Goal: Task Accomplishment & Management: Complete application form

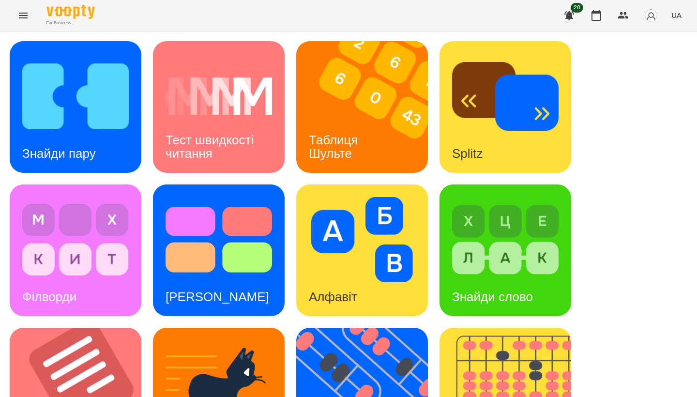
click at [434, 39] on div "Знайди пару Тест швидкості читання Таблиця [PERSON_NAME] Splitz Філворди Тест С…" at bounding box center [348, 393] width 697 height 724
click at [643, 169] on div "Знайди пару Тест швидкості читання Таблиця [PERSON_NAME] Splitz Філворди Тест С…" at bounding box center [349, 393] width 678 height 705
click at [292, 176] on div "Знайди пару Тест швидкості читання Таблиця [PERSON_NAME] Splitz Філворди Тест С…" at bounding box center [349, 393] width 678 height 705
click at [114, 121] on img at bounding box center [75, 96] width 107 height 85
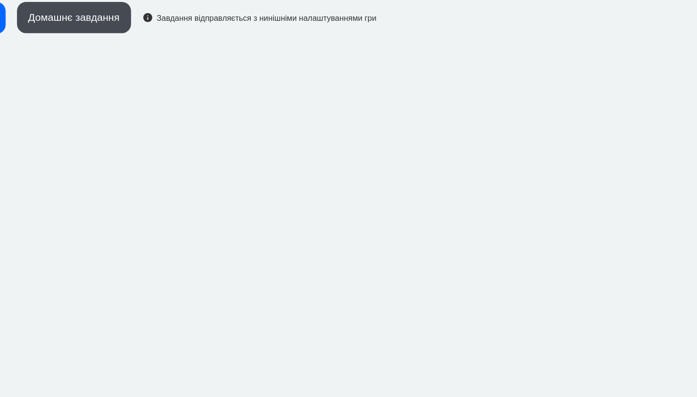
scroll to position [1, 0]
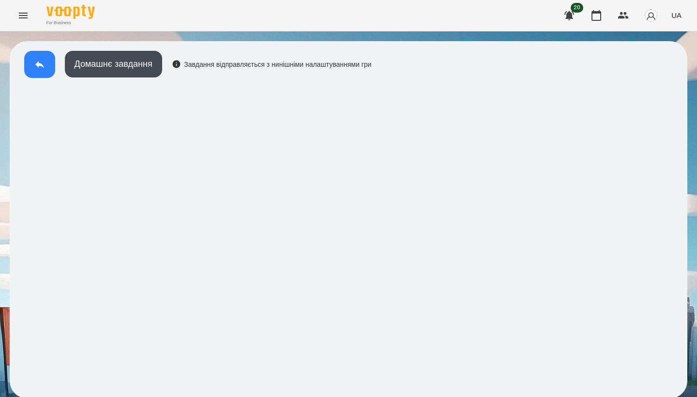
click at [39, 62] on icon at bounding box center [39, 64] width 9 height 7
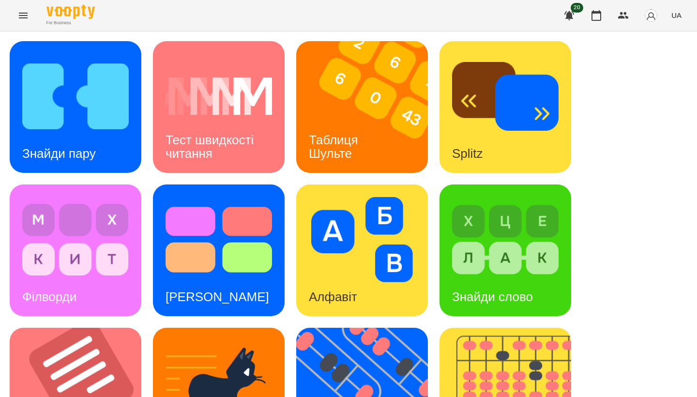
click at [118, 154] on div "Знайди пару" at bounding box center [76, 107] width 132 height 132
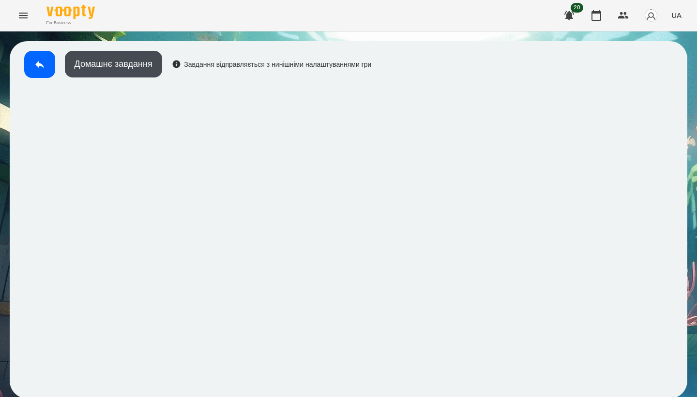
click at [36, 67] on icon at bounding box center [40, 65] width 12 height 12
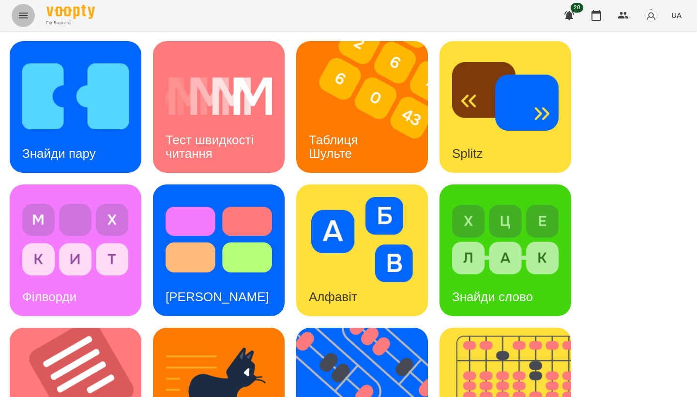
drag, startPoint x: 80, startPoint y: 119, endPoint x: 27, endPoint y: 20, distance: 112.2
click at [27, 20] on icon "Menu" at bounding box center [23, 16] width 12 height 12
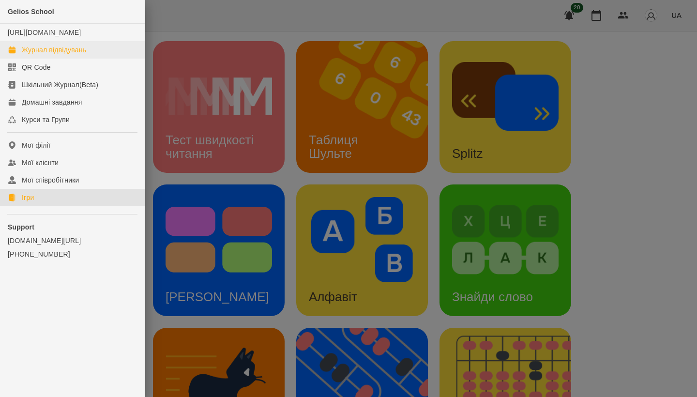
drag, startPoint x: 27, startPoint y: 20, endPoint x: 60, endPoint y: 61, distance: 52.7
click at [60, 55] on div "Журнал відвідувань" at bounding box center [54, 50] width 64 height 10
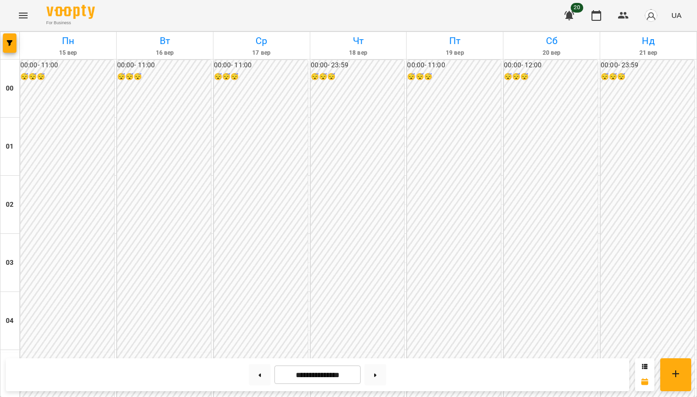
scroll to position [991, 0]
drag, startPoint x: 413, startPoint y: 159, endPoint x: 178, endPoint y: 199, distance: 238.2
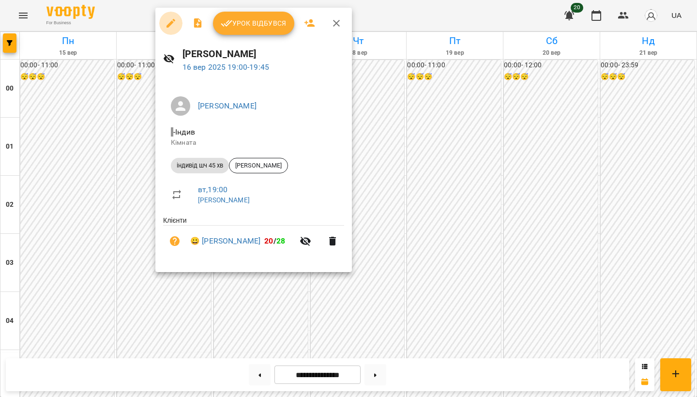
click at [171, 24] on icon "button" at bounding box center [171, 23] width 9 height 9
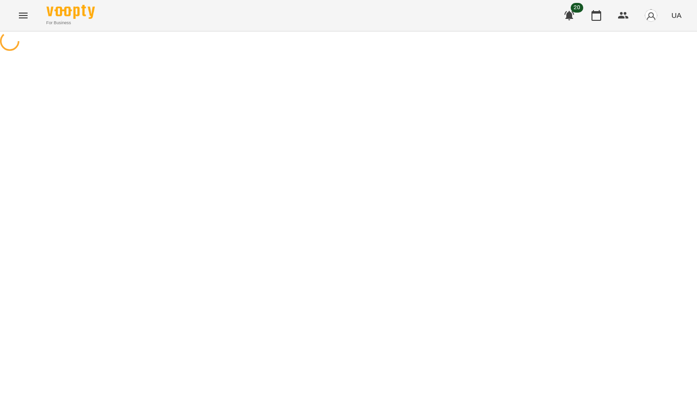
select select "**********"
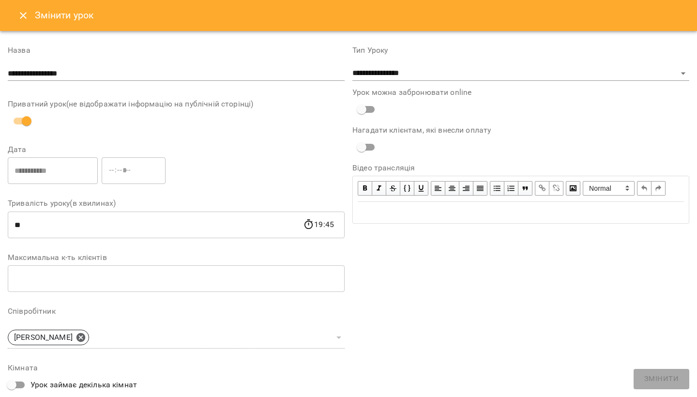
click at [19, 9] on button "Close" at bounding box center [23, 15] width 23 height 23
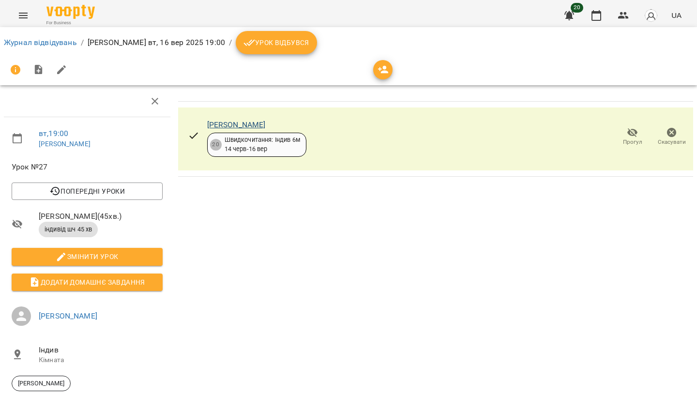
drag, startPoint x: 178, startPoint y: 199, endPoint x: 223, endPoint y: 125, distance: 86.5
click at [223, 125] on link "[PERSON_NAME]" at bounding box center [236, 124] width 59 height 9
click at [633, 137] on icon "button" at bounding box center [633, 133] width 12 height 12
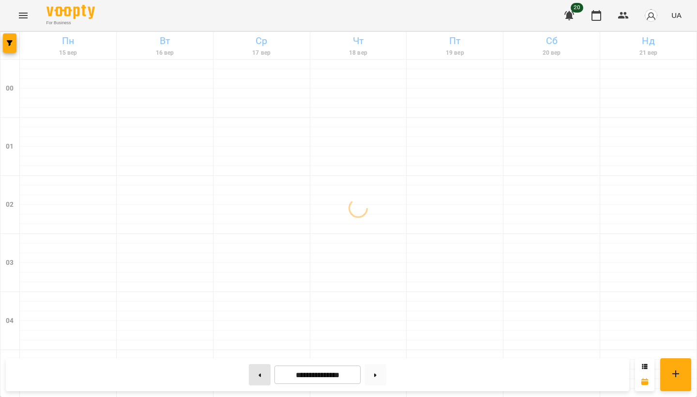
click at [253, 378] on button at bounding box center [260, 374] width 22 height 21
type input "**********"
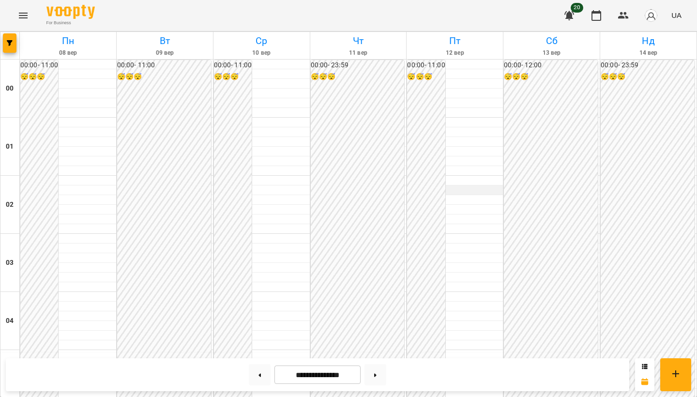
scroll to position [597, 0]
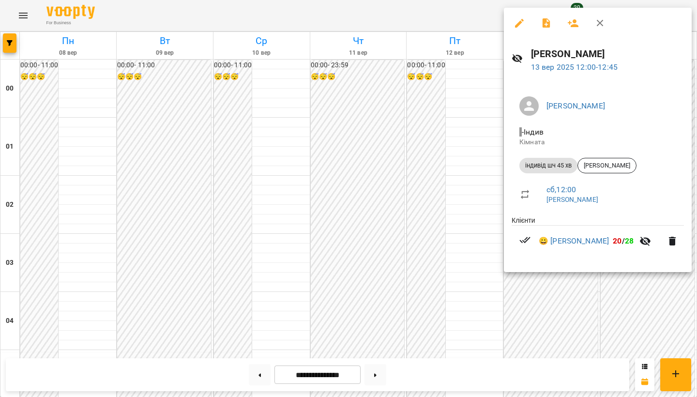
click at [521, 28] on icon "button" at bounding box center [520, 23] width 12 height 12
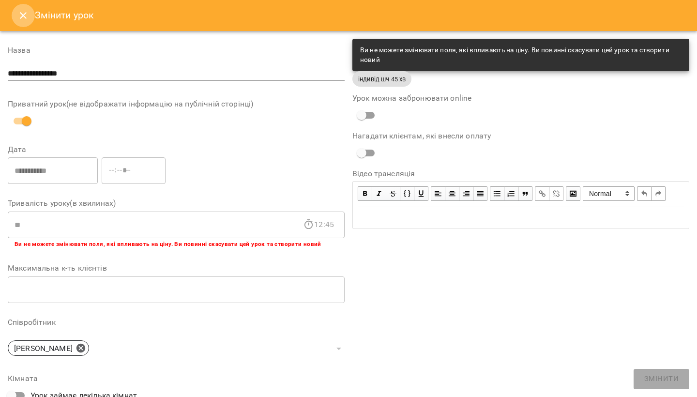
click at [24, 22] on button "Close" at bounding box center [23, 15] width 23 height 23
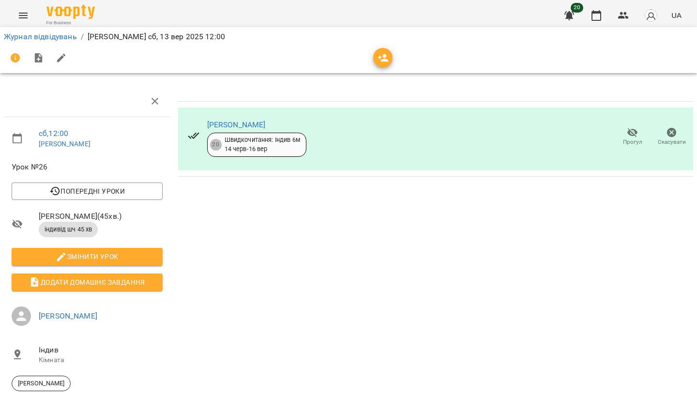
click at [634, 140] on span "Прогул" at bounding box center [632, 142] width 19 height 8
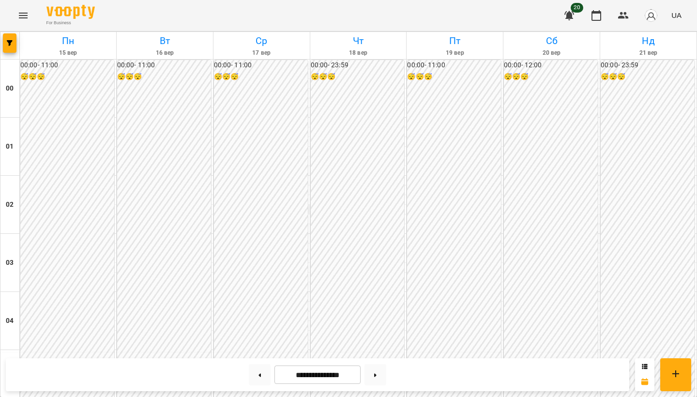
scroll to position [874, 0]
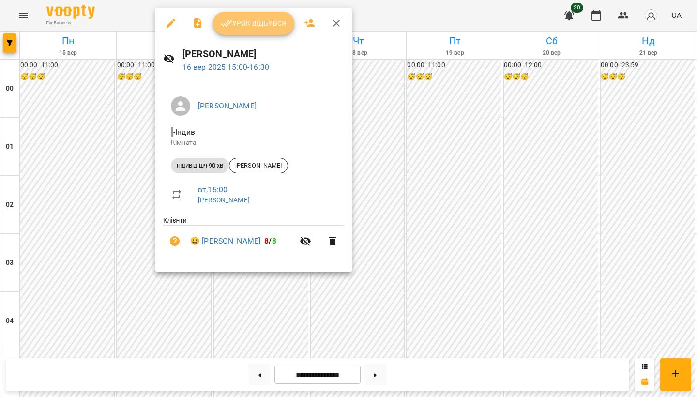
click at [260, 29] on button "Урок відбувся" at bounding box center [253, 23] width 81 height 23
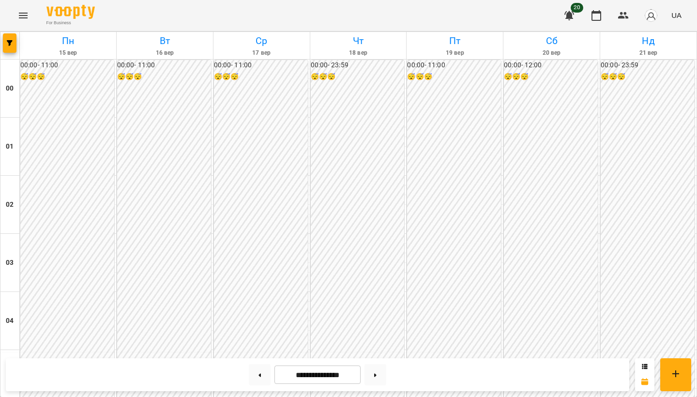
scroll to position [963, 0]
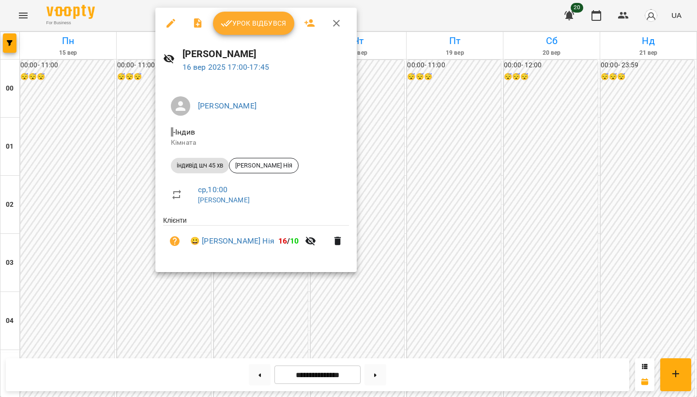
click at [236, 29] on span "Урок відбувся" at bounding box center [254, 23] width 66 height 12
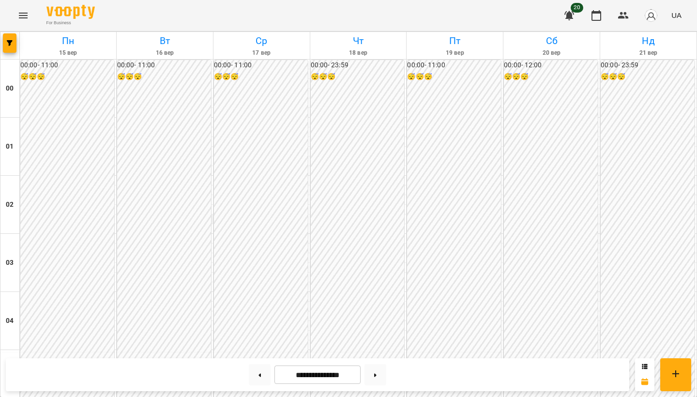
scroll to position [970, 0]
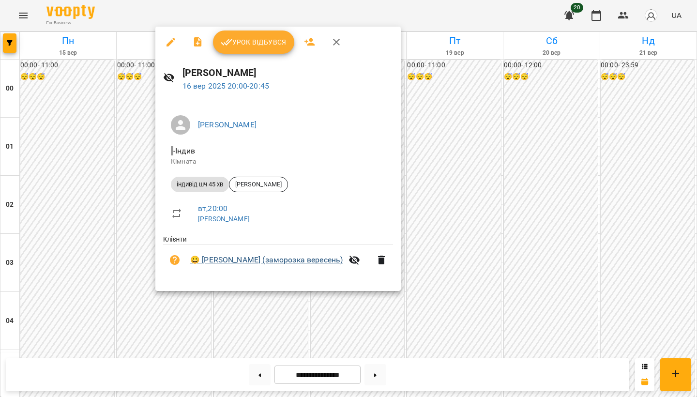
click at [207, 257] on link "😀 [PERSON_NAME] (заморозка вересень)" at bounding box center [266, 260] width 153 height 12
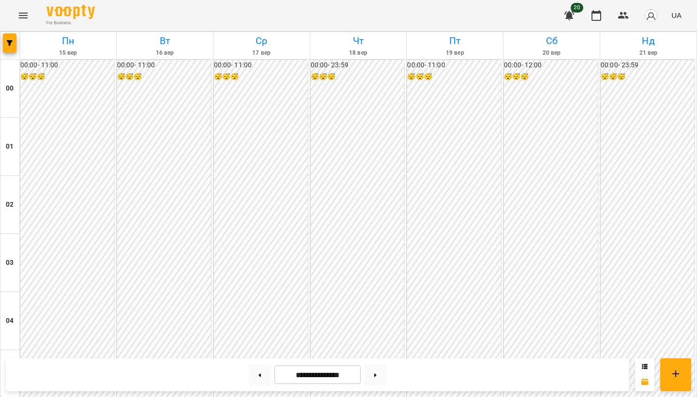
scroll to position [1064, 0]
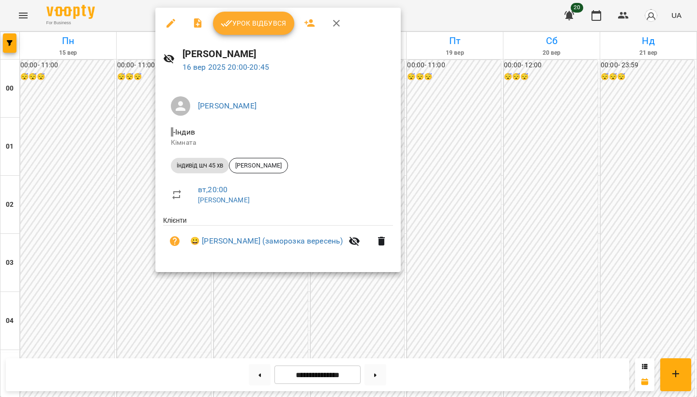
click at [169, 22] on icon "button" at bounding box center [171, 23] width 12 height 12
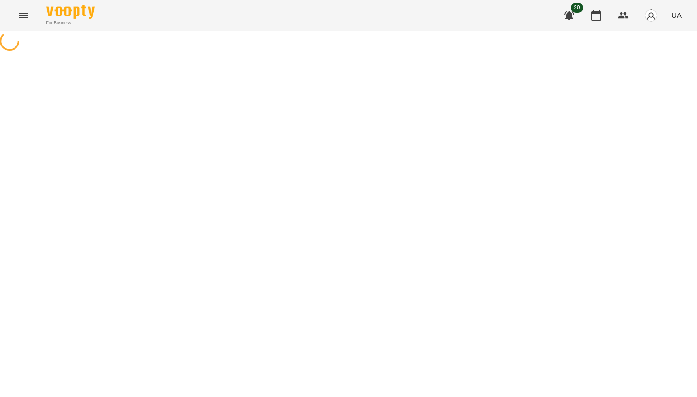
select select "**********"
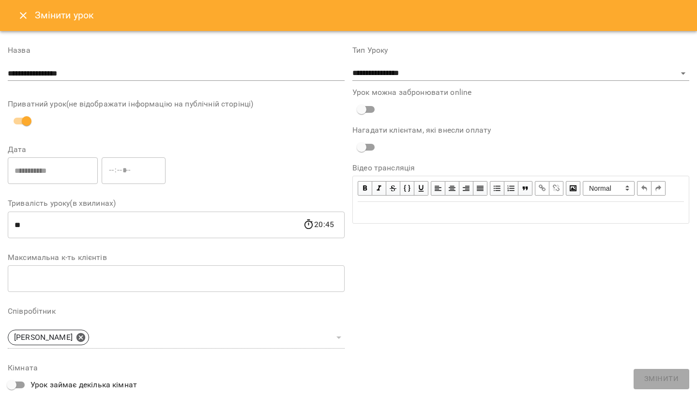
click at [22, 12] on icon "Close" at bounding box center [23, 16] width 12 height 12
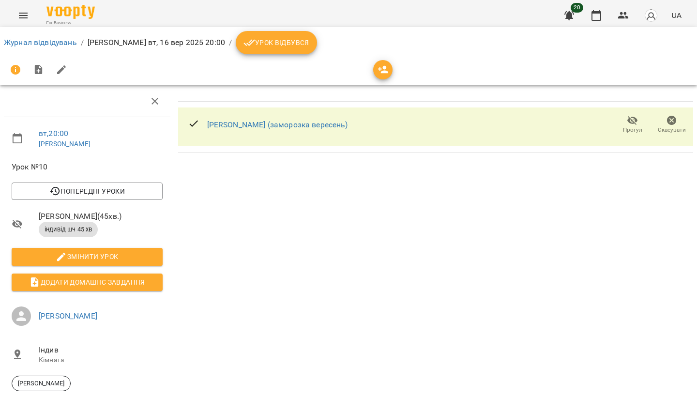
click at [673, 126] on span "Скасувати" at bounding box center [672, 130] width 28 height 8
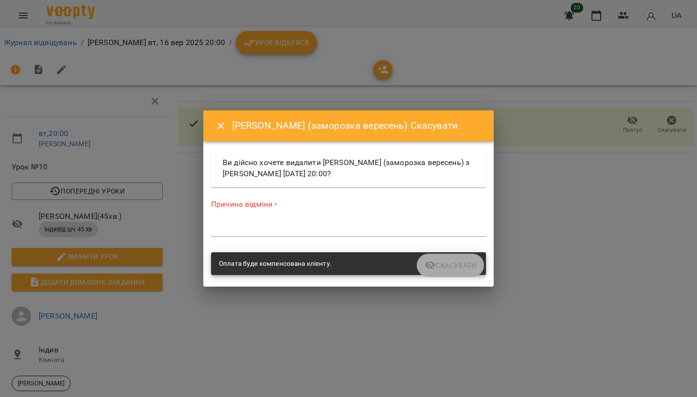
click at [296, 230] on textarea at bounding box center [348, 229] width 275 height 9
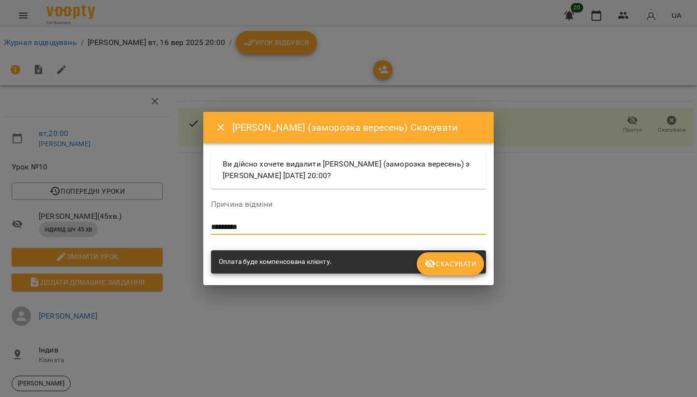
type textarea "*********"
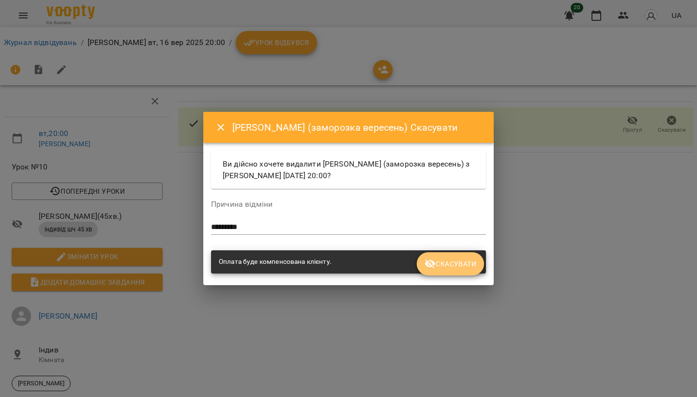
click at [439, 268] on span "Скасувати" at bounding box center [451, 264] width 52 height 12
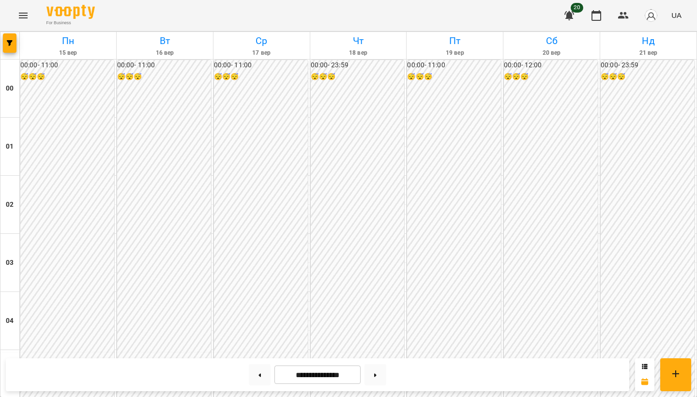
scroll to position [948, 0]
click at [19, 16] on icon "Menu" at bounding box center [23, 16] width 12 height 12
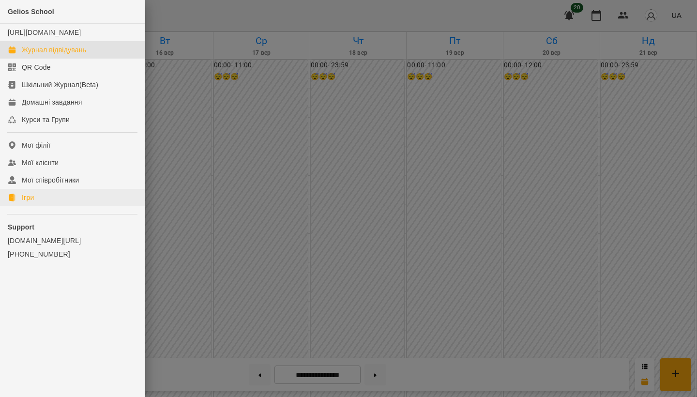
click at [32, 202] on div "Ігри" at bounding box center [28, 198] width 12 height 10
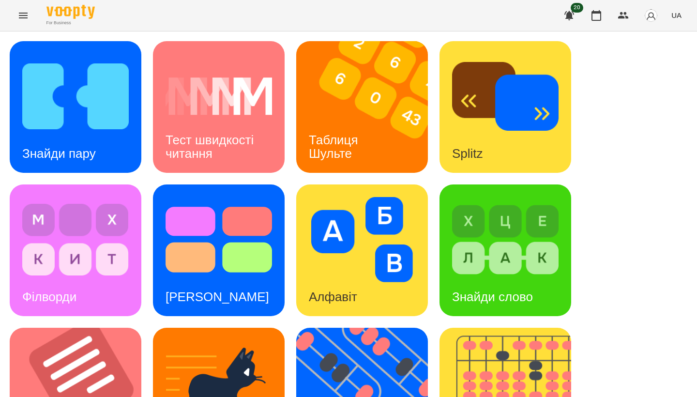
click at [149, 176] on div "Знайди пару Тест швидкості читання Таблиця [PERSON_NAME] Splitz Філворди Тест С…" at bounding box center [349, 393] width 678 height 705
click at [125, 328] on img at bounding box center [82, 394] width 144 height 132
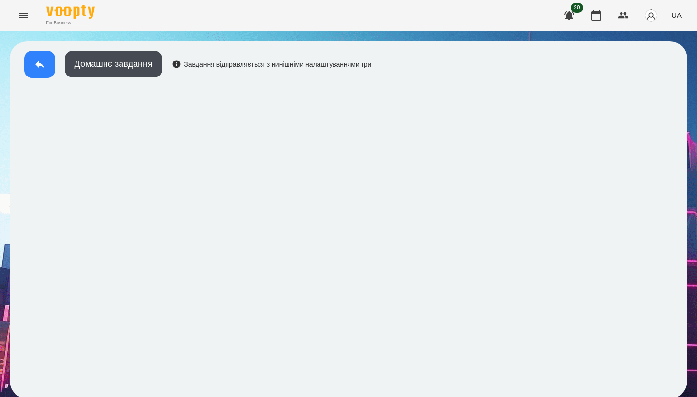
click at [40, 55] on button at bounding box center [39, 64] width 31 height 27
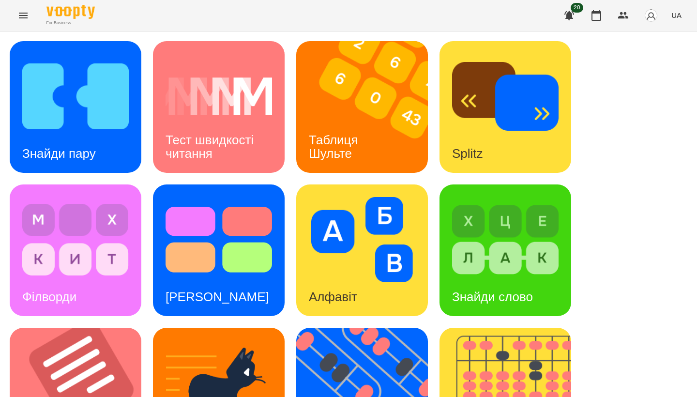
click at [94, 236] on img at bounding box center [75, 239] width 107 height 85
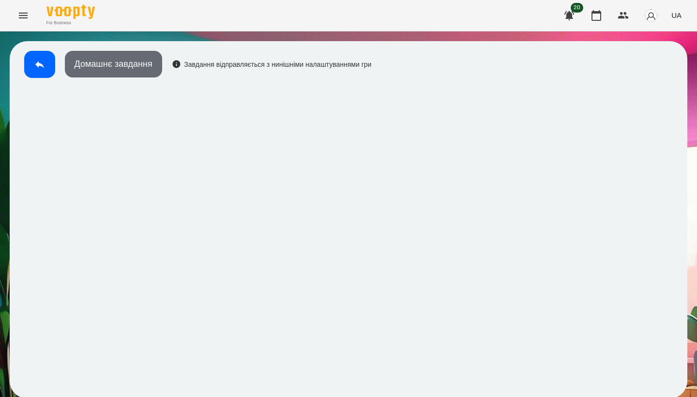
click at [125, 70] on button "Домашнє завдання" at bounding box center [113, 64] width 97 height 27
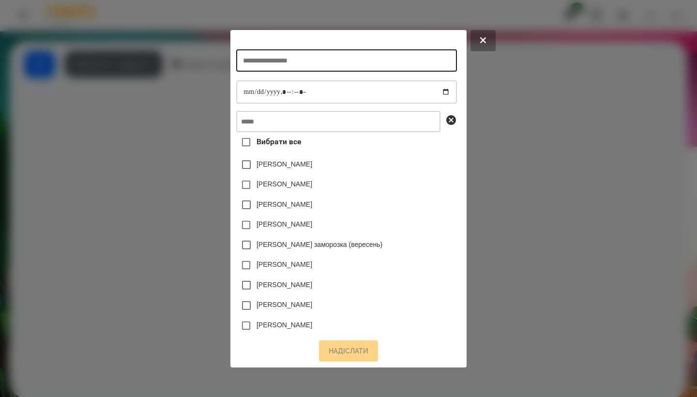
click at [273, 61] on input "text" at bounding box center [346, 60] width 220 height 22
click at [239, 57] on input "*******" at bounding box center [346, 60] width 220 height 22
type input "********"
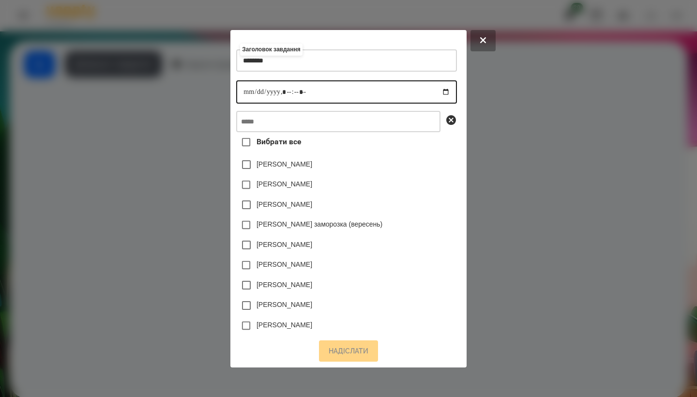
click at [236, 88] on input "datetime-local" at bounding box center [346, 91] width 220 height 23
click at [280, 94] on input "datetime-local" at bounding box center [346, 91] width 220 height 23
type input "**********"
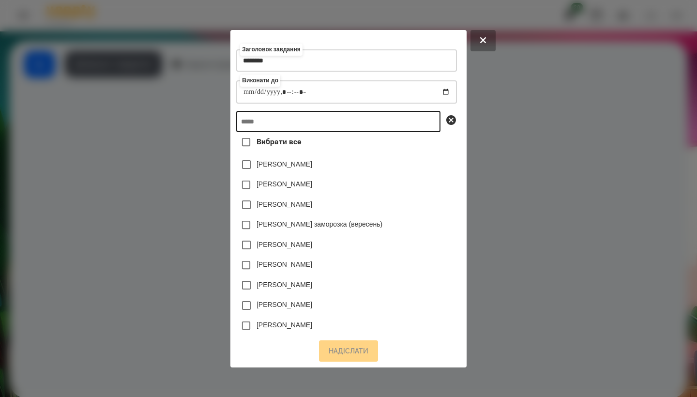
click at [318, 127] on input "text" at bounding box center [338, 121] width 204 height 21
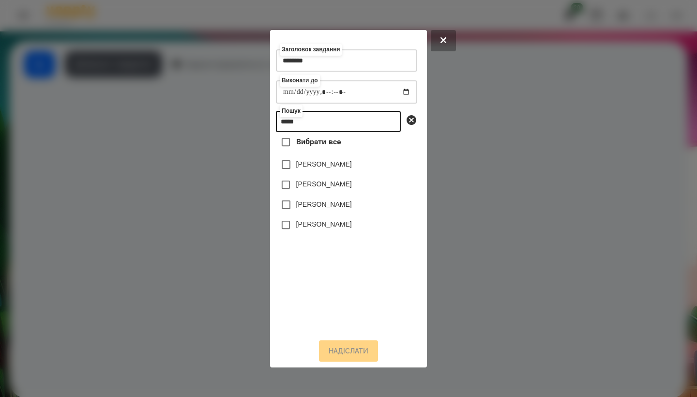
type input "*****"
click at [322, 189] on label "[PERSON_NAME]" at bounding box center [324, 184] width 56 height 10
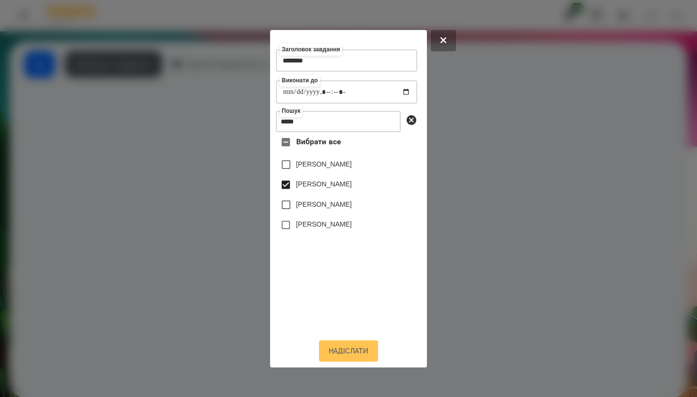
click at [353, 362] on button "Надіслати" at bounding box center [348, 350] width 59 height 21
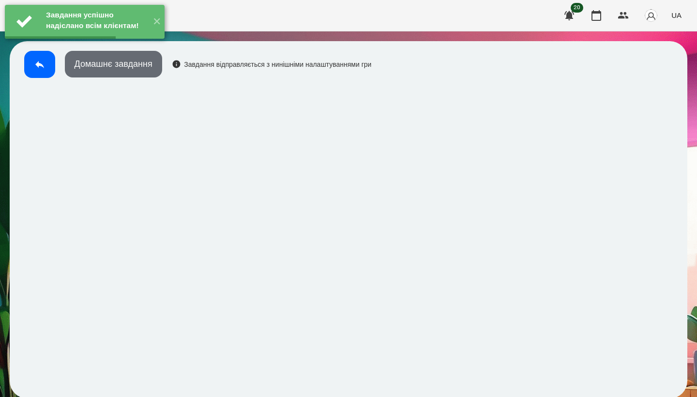
click at [149, 69] on button "Домашнє завдання" at bounding box center [113, 64] width 97 height 27
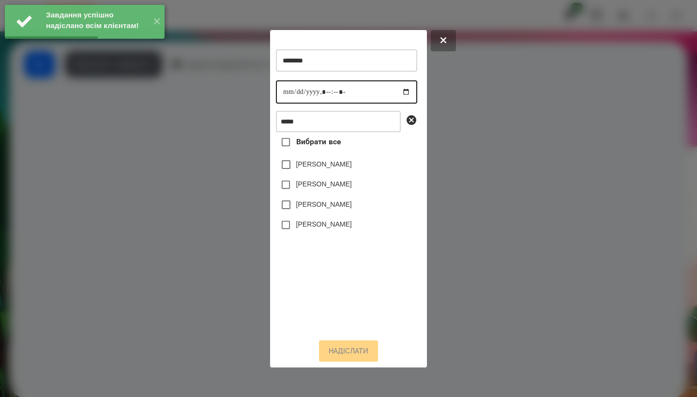
click at [287, 89] on input "datetime-local" at bounding box center [346, 91] width 141 height 23
type input "**********"
click at [317, 189] on label "[PERSON_NAME]" at bounding box center [324, 184] width 56 height 10
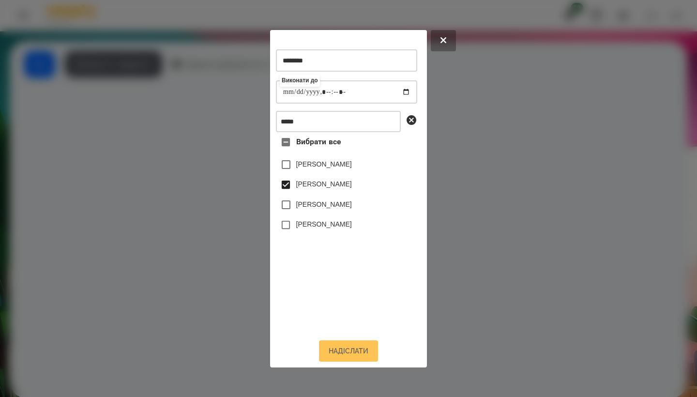
click at [350, 352] on button "Надіслати" at bounding box center [348, 350] width 59 height 21
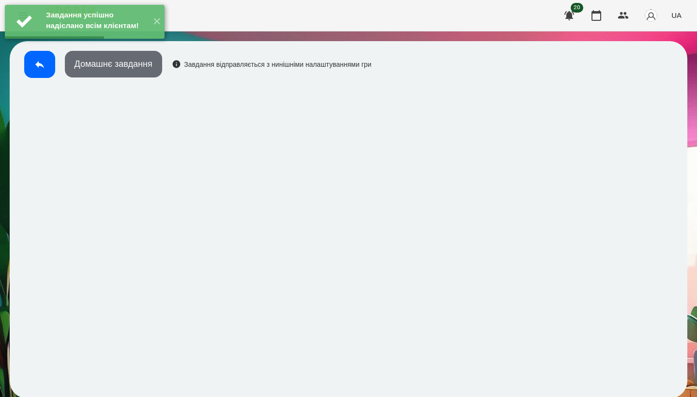
click at [129, 68] on button "Домашнє завдання" at bounding box center [113, 64] width 97 height 27
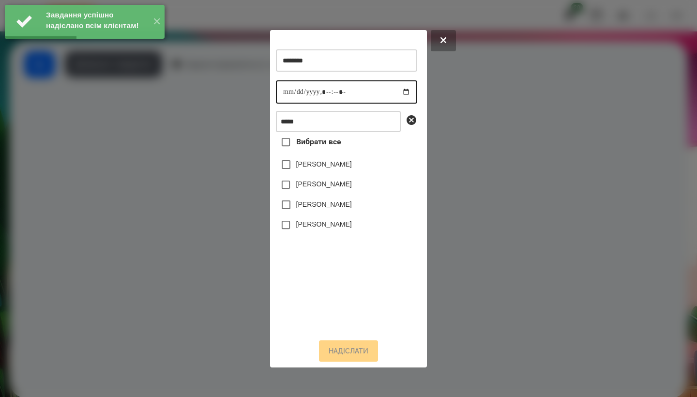
click at [283, 92] on input "datetime-local" at bounding box center [346, 91] width 141 height 23
type input "**********"
click at [319, 189] on label "[PERSON_NAME]" at bounding box center [324, 184] width 56 height 10
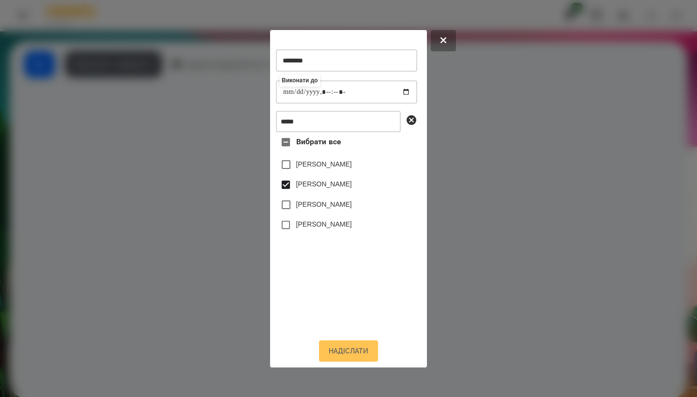
click at [350, 355] on button "Надіслати" at bounding box center [348, 350] width 59 height 21
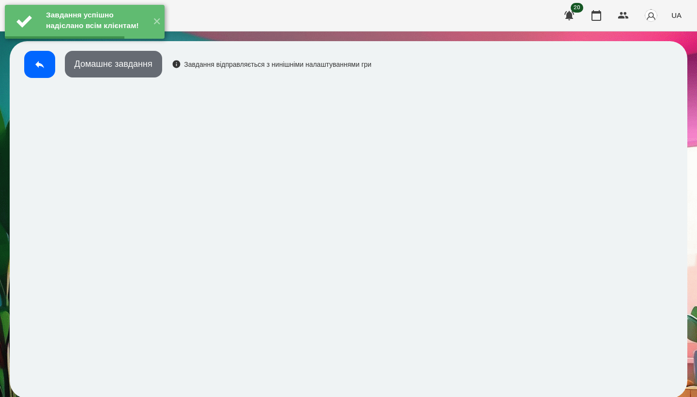
click at [145, 68] on button "Домашнє завдання" at bounding box center [113, 64] width 97 height 27
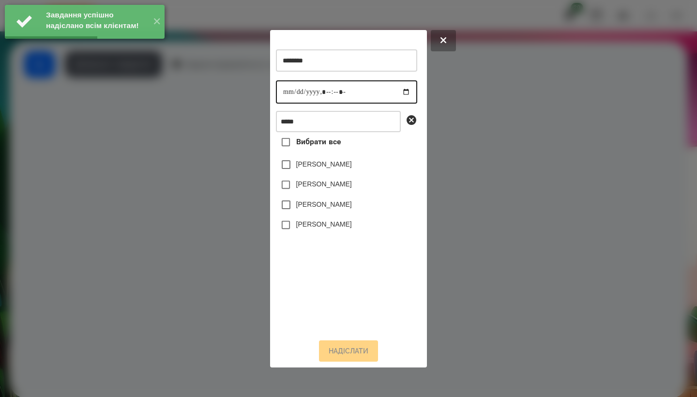
click at [279, 91] on input "datetime-local" at bounding box center [346, 91] width 141 height 23
type input "**********"
click at [323, 186] on label "[PERSON_NAME]" at bounding box center [324, 184] width 56 height 10
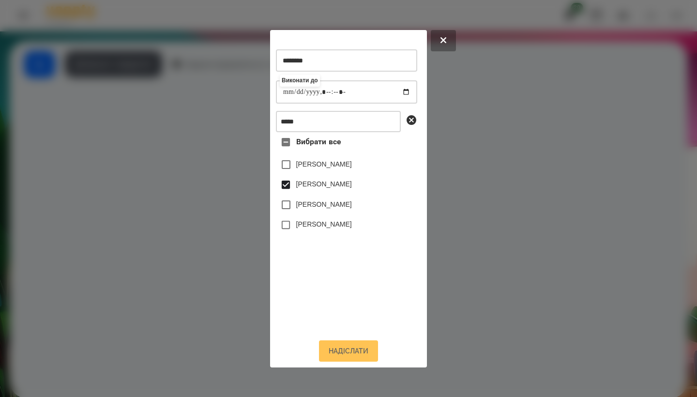
click at [346, 352] on button "Надіслати" at bounding box center [348, 350] width 59 height 21
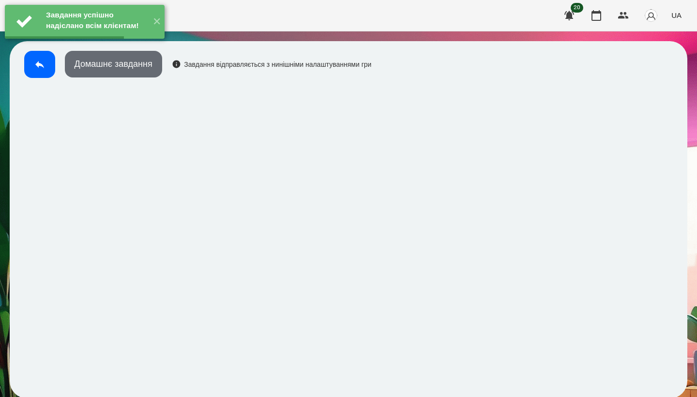
click at [121, 71] on button "Домашнє завдання" at bounding box center [113, 64] width 97 height 27
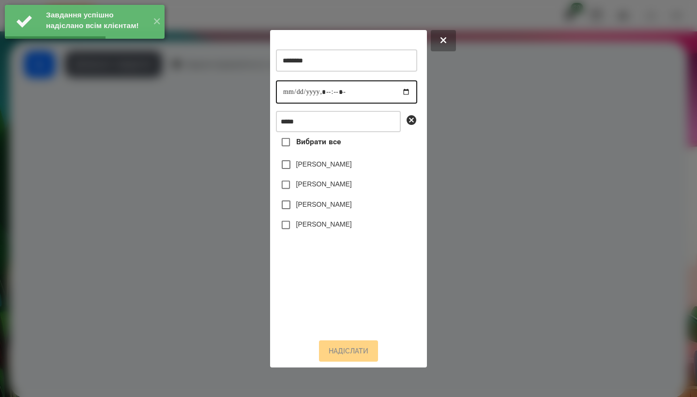
click at [283, 93] on input "datetime-local" at bounding box center [346, 91] width 141 height 23
type input "**********"
click at [331, 188] on label "[PERSON_NAME]" at bounding box center [324, 184] width 56 height 10
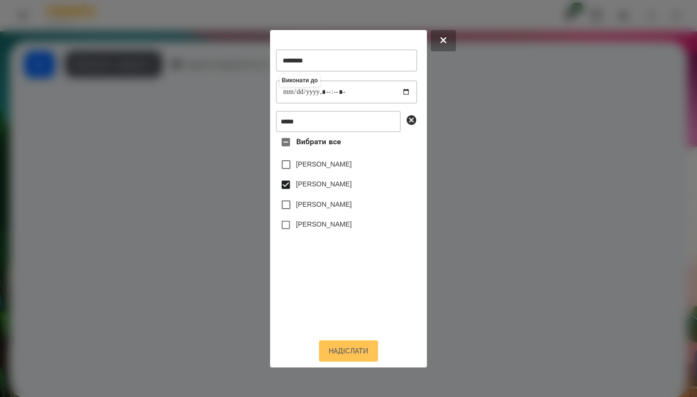
click at [342, 351] on button "Надіслати" at bounding box center [348, 350] width 59 height 21
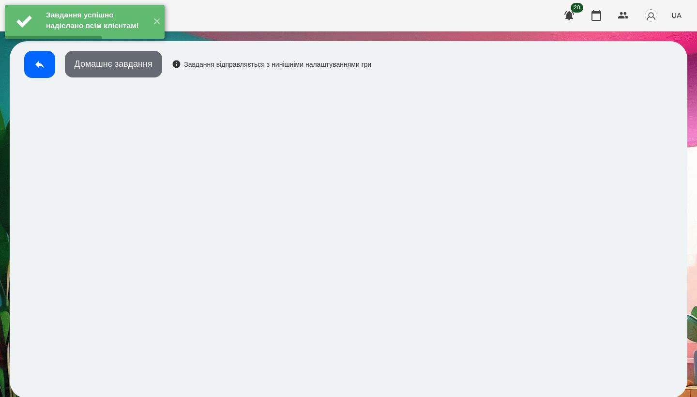
click at [133, 69] on button "Домашнє завдання" at bounding box center [113, 64] width 97 height 27
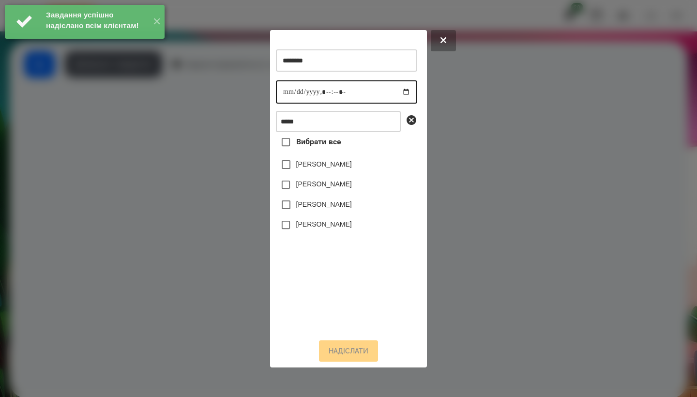
click at [291, 90] on input "datetime-local" at bounding box center [346, 91] width 141 height 23
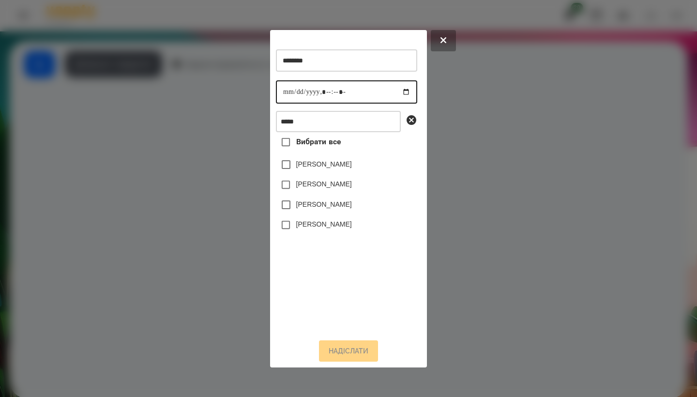
type input "**********"
click at [323, 189] on label "[PERSON_NAME]" at bounding box center [324, 184] width 56 height 10
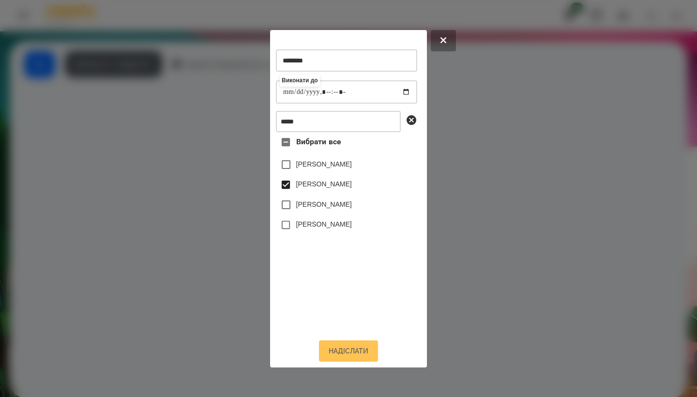
click at [346, 360] on button "Надіслати" at bounding box center [348, 350] width 59 height 21
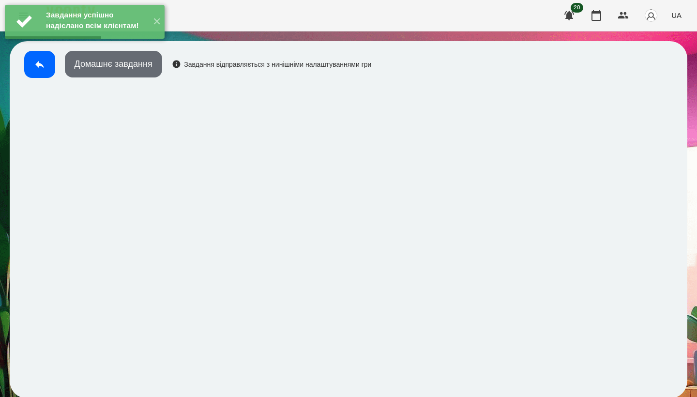
click at [105, 77] on button "Домашнє завдання" at bounding box center [113, 64] width 97 height 27
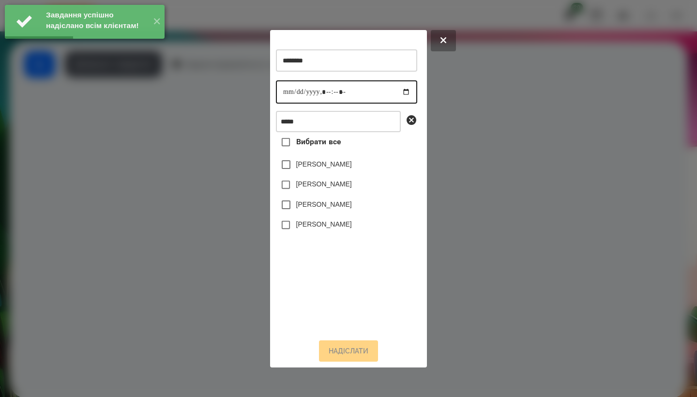
click at [289, 86] on input "datetime-local" at bounding box center [346, 91] width 141 height 23
click at [496, 177] on div at bounding box center [348, 198] width 697 height 397
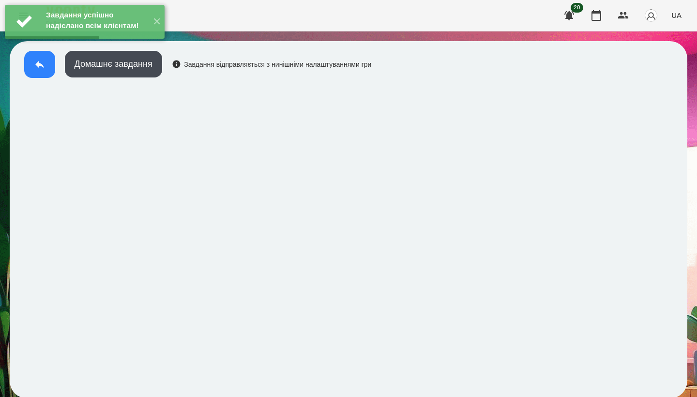
click at [42, 68] on icon at bounding box center [40, 65] width 12 height 12
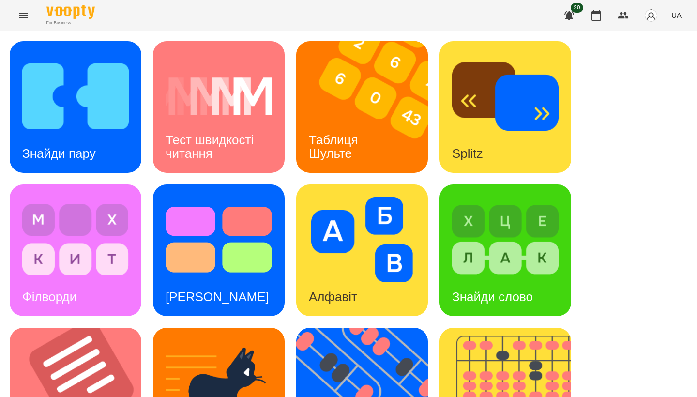
click at [487, 229] on img at bounding box center [505, 239] width 107 height 85
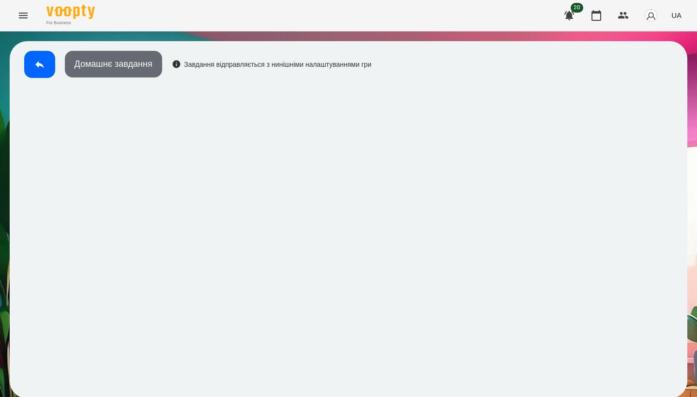
click at [145, 67] on button "Домашнє завдання" at bounding box center [113, 64] width 97 height 27
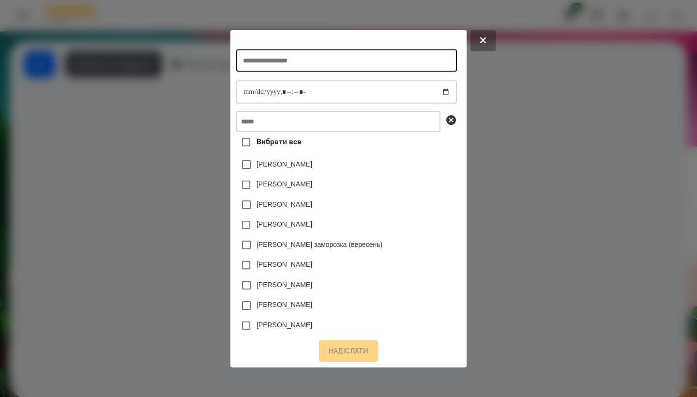
click at [277, 67] on input "text" at bounding box center [346, 60] width 220 height 22
type input "**********"
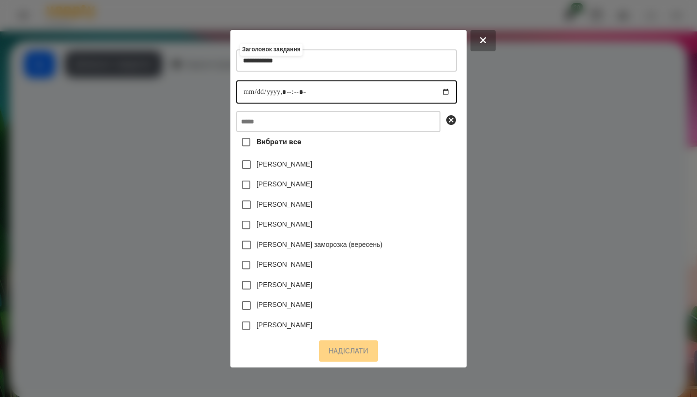
click at [238, 84] on input "datetime-local" at bounding box center [346, 91] width 220 height 23
click at [282, 81] on input "datetime-local" at bounding box center [346, 91] width 220 height 23
click at [282, 88] on input "datetime-local" at bounding box center [346, 91] width 220 height 23
type input "**********"
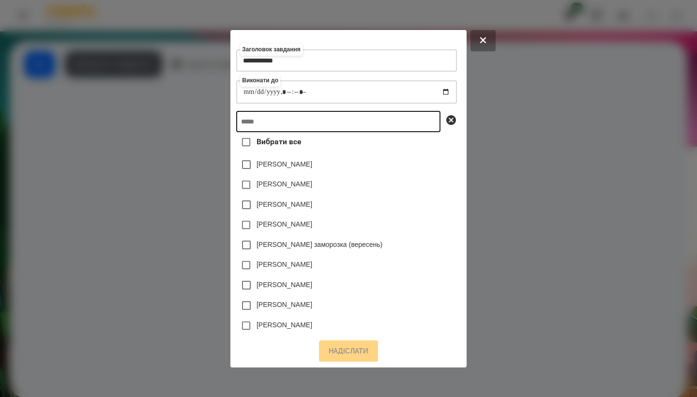
click at [311, 118] on input "text" at bounding box center [338, 121] width 204 height 21
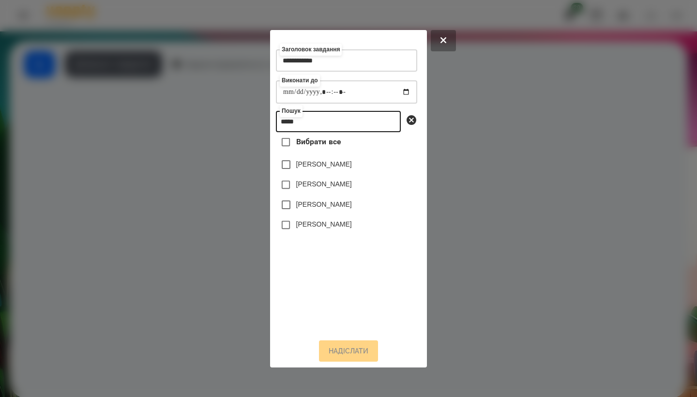
type input "*****"
click at [324, 185] on label "[PERSON_NAME]" at bounding box center [324, 184] width 56 height 10
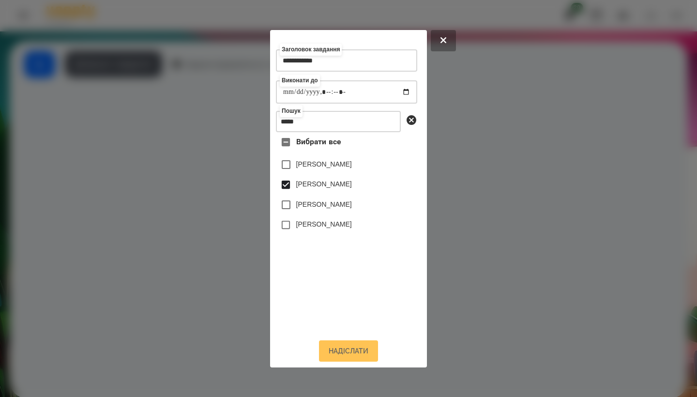
click at [360, 353] on button "Надіслати" at bounding box center [348, 350] width 59 height 21
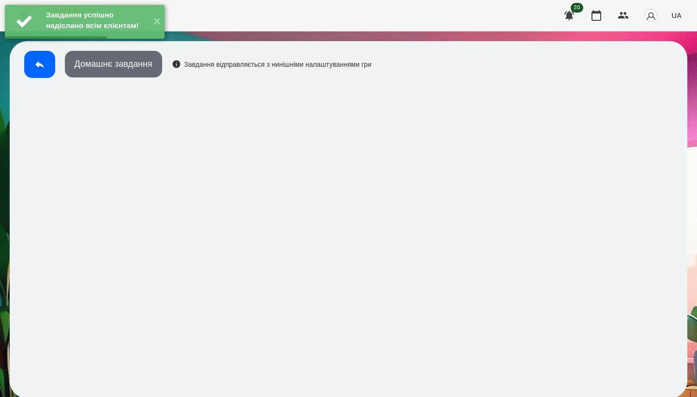
click at [135, 70] on button "Домашнє завдання" at bounding box center [113, 64] width 97 height 27
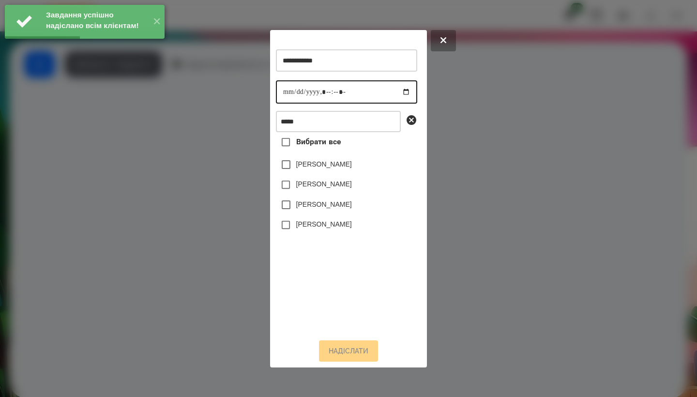
click at [288, 94] on input "datetime-local" at bounding box center [346, 91] width 141 height 23
type input "**********"
click at [313, 188] on label "[PERSON_NAME]" at bounding box center [324, 184] width 56 height 10
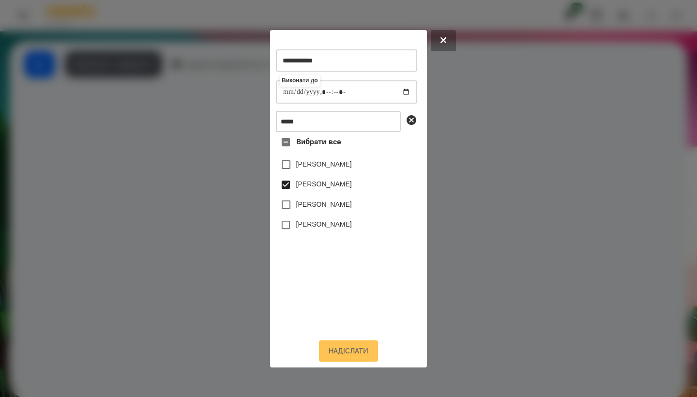
click at [350, 359] on button "Надіслати" at bounding box center [348, 350] width 59 height 21
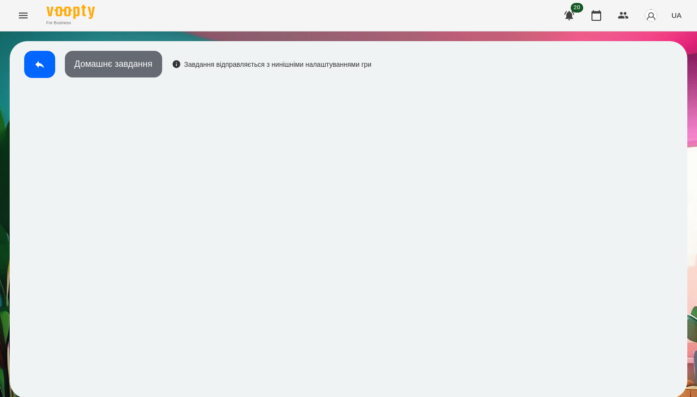
click at [144, 68] on button "Домашнє завдання" at bounding box center [113, 64] width 97 height 27
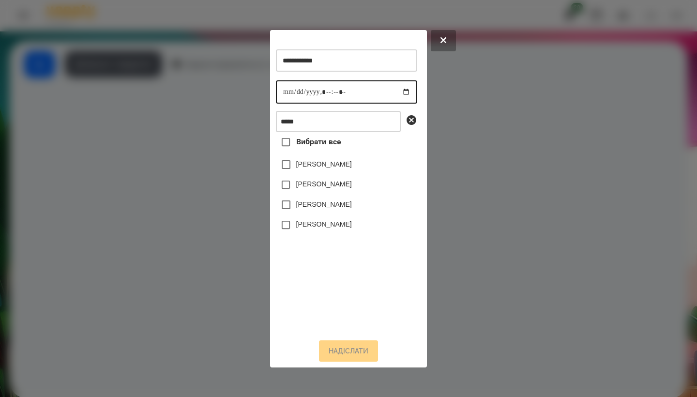
click at [284, 90] on input "datetime-local" at bounding box center [346, 91] width 141 height 23
type input "**********"
click at [319, 189] on label "[PERSON_NAME]" at bounding box center [324, 184] width 56 height 10
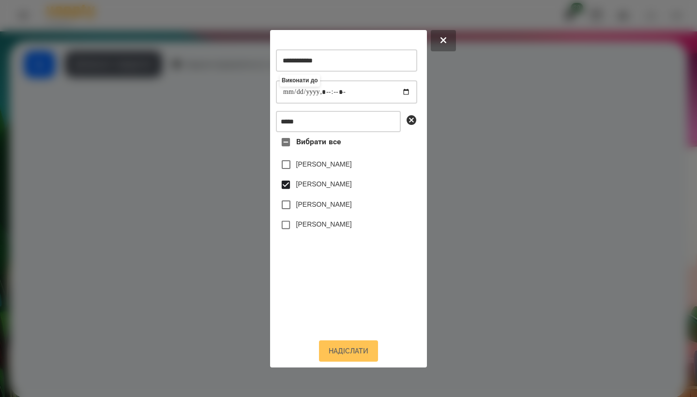
click at [352, 354] on button "Надіслати" at bounding box center [348, 350] width 59 height 21
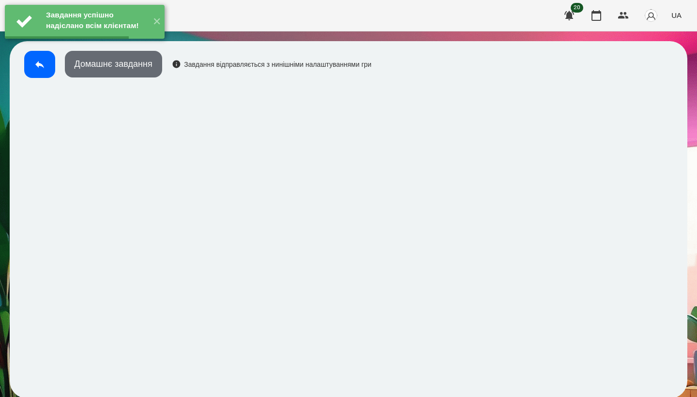
click at [139, 72] on button "Домашнє завдання" at bounding box center [113, 64] width 97 height 27
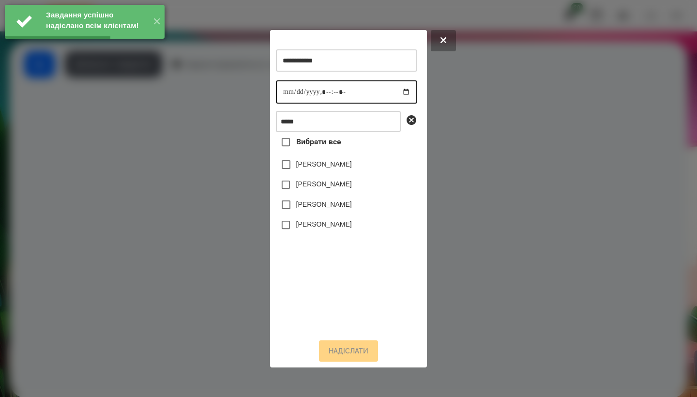
click at [284, 91] on input "datetime-local" at bounding box center [346, 91] width 141 height 23
type input "**********"
click at [323, 188] on label "[PERSON_NAME]" at bounding box center [324, 184] width 56 height 10
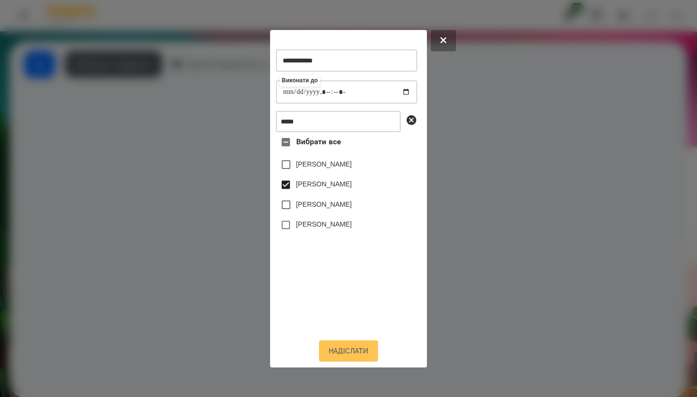
click at [340, 357] on button "Надіслати" at bounding box center [348, 350] width 59 height 21
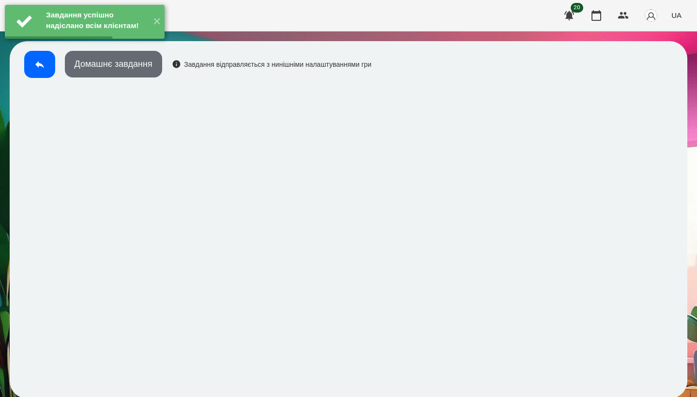
click at [152, 74] on button "Домашнє завдання" at bounding box center [113, 64] width 97 height 27
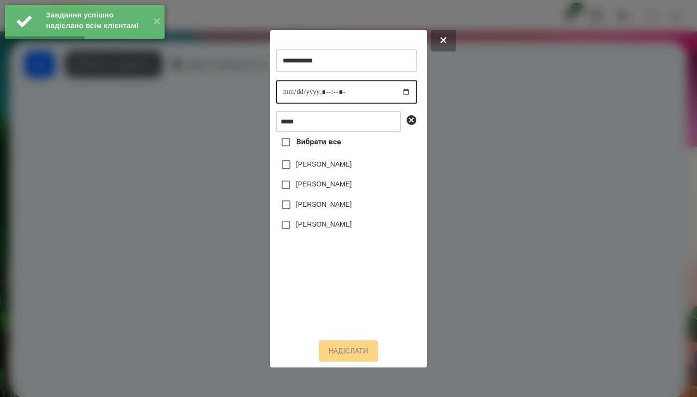
click at [284, 90] on input "datetime-local" at bounding box center [346, 91] width 141 height 23
type input "**********"
click at [326, 188] on label "[PERSON_NAME]" at bounding box center [324, 184] width 56 height 10
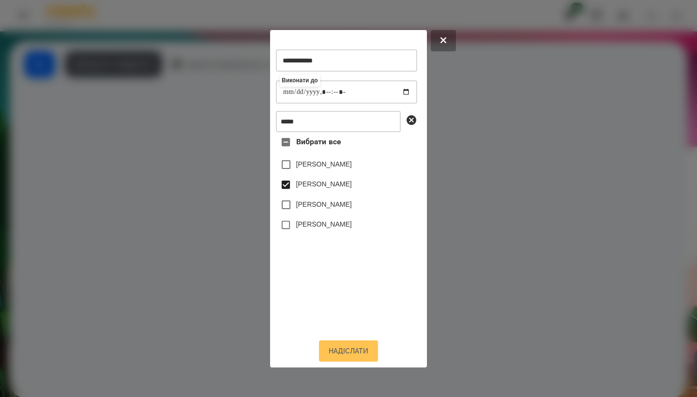
click at [339, 357] on button "Надіслати" at bounding box center [348, 350] width 59 height 21
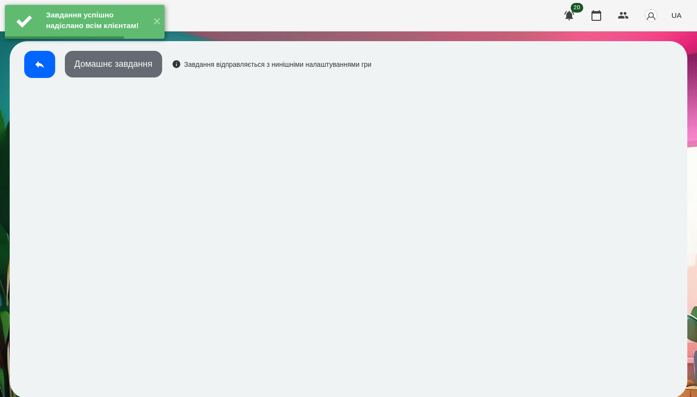
click at [124, 67] on button "Домашнє завдання" at bounding box center [113, 64] width 97 height 27
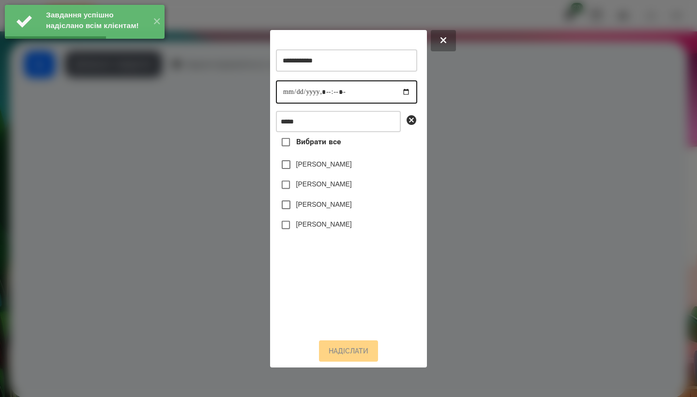
click at [283, 95] on input "datetime-local" at bounding box center [346, 91] width 141 height 23
type input "**********"
click at [329, 189] on label "[PERSON_NAME]" at bounding box center [324, 184] width 56 height 10
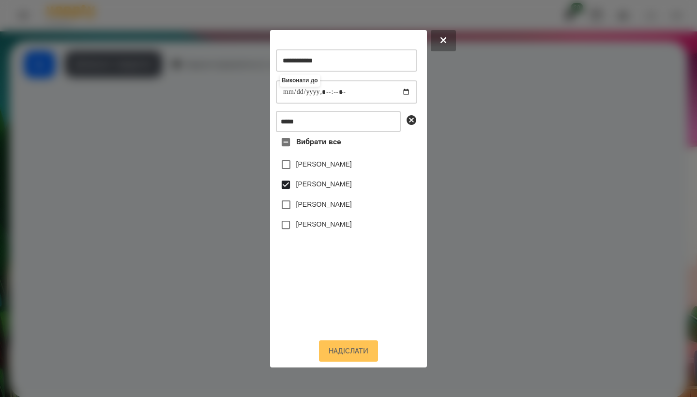
click at [349, 354] on button "Надіслати" at bounding box center [348, 350] width 59 height 21
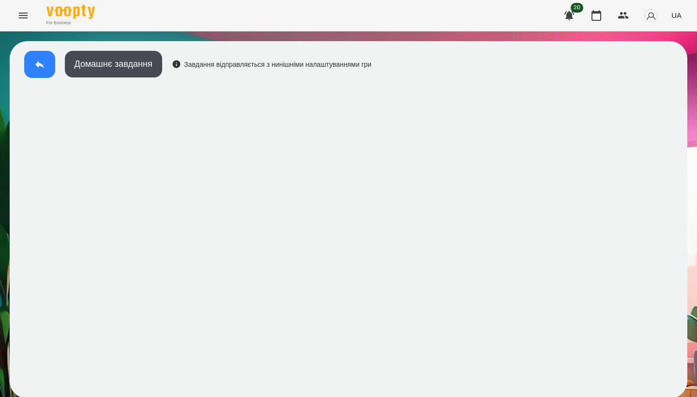
click at [36, 70] on button at bounding box center [39, 64] width 31 height 27
